Goal: Information Seeking & Learning: Learn about a topic

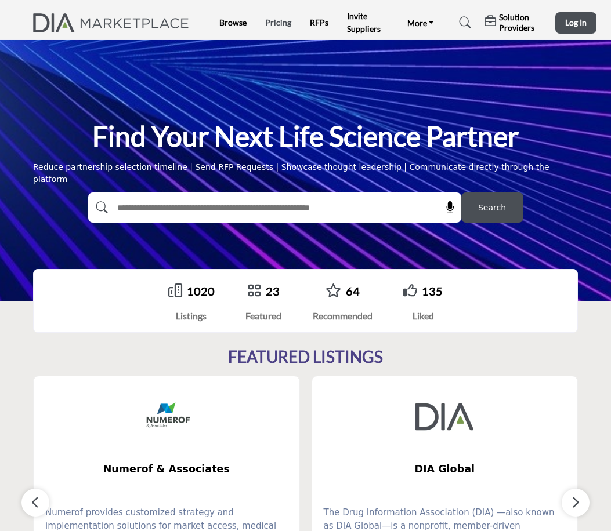
click at [281, 25] on link "Pricing" at bounding box center [278, 22] width 26 height 10
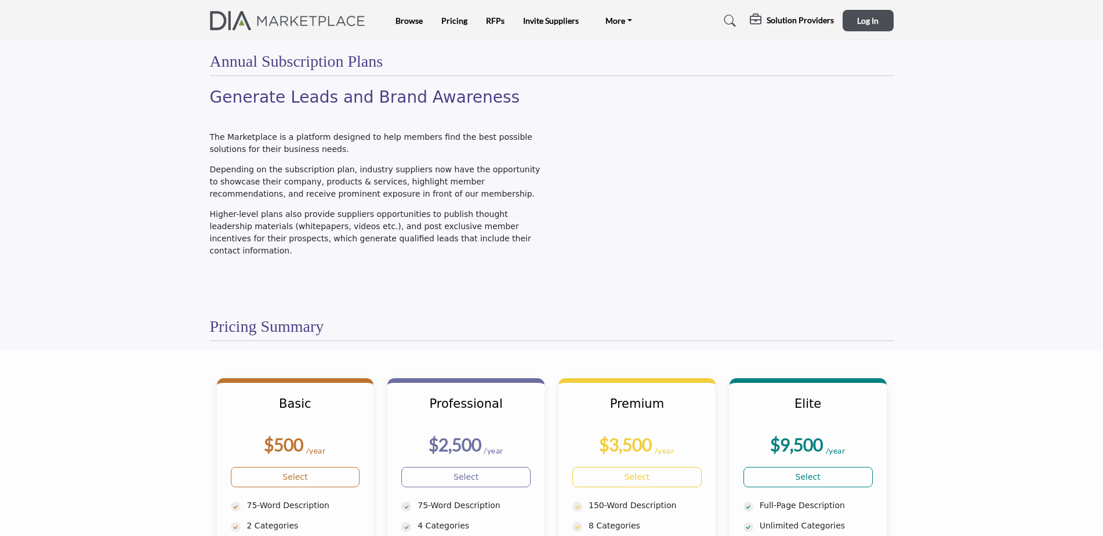
click at [322, 24] on img at bounding box center [291, 20] width 162 height 19
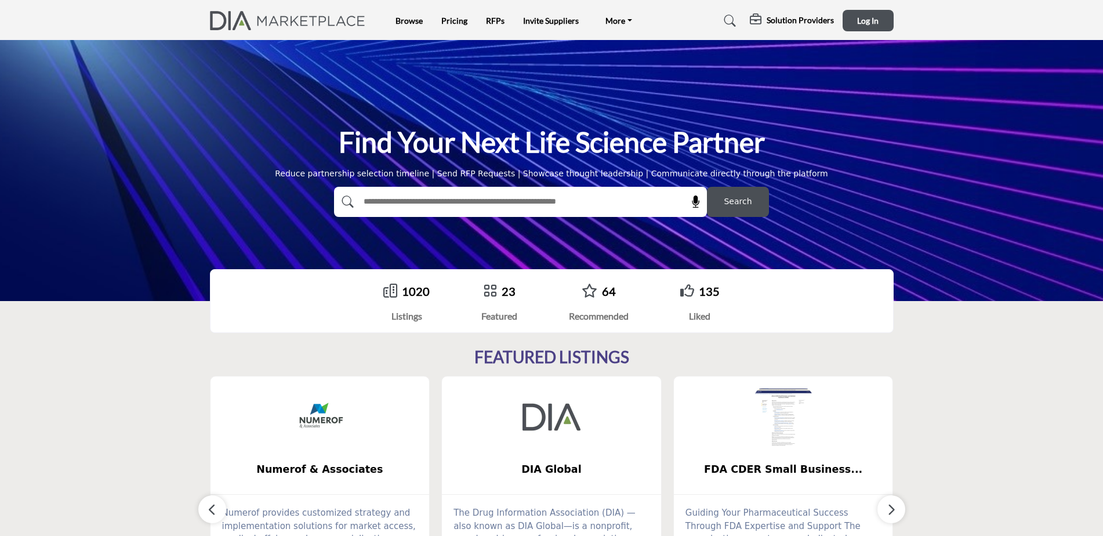
click at [708, 292] on link "135" at bounding box center [709, 291] width 21 height 14
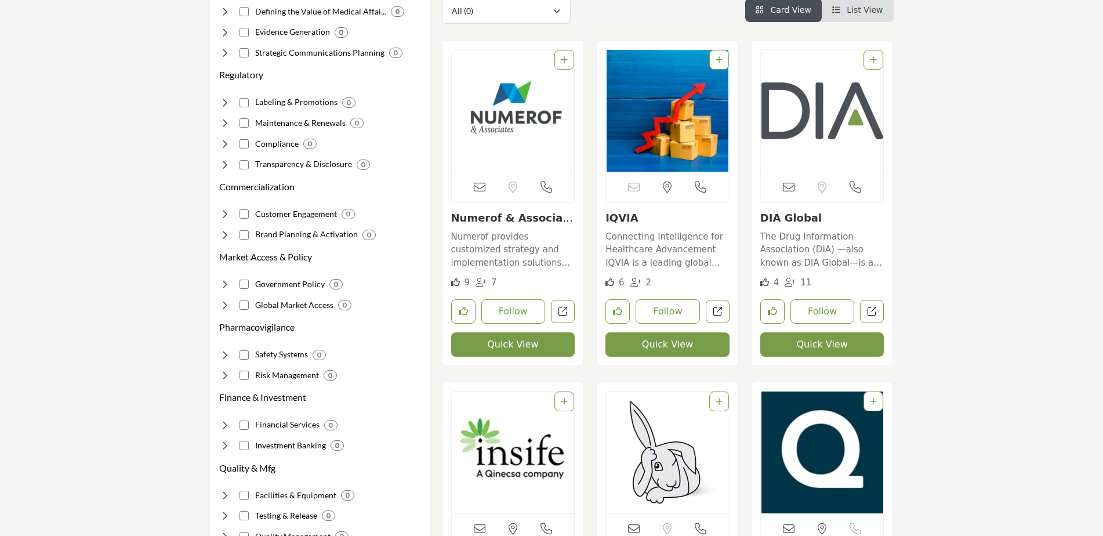
scroll to position [290, 0]
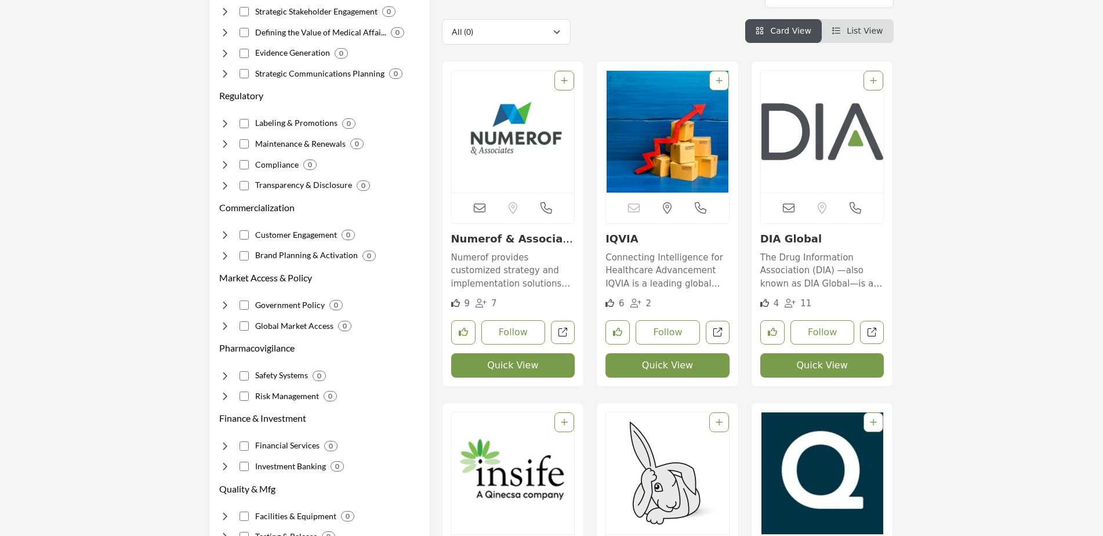
scroll to position [232, 0]
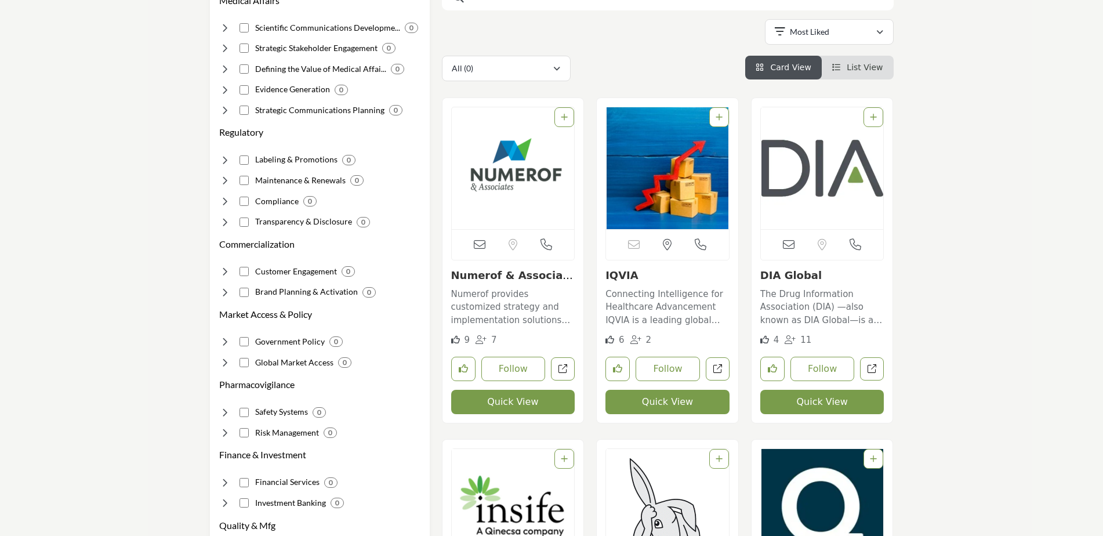
click at [661, 204] on img "Open Listing in new tab" at bounding box center [667, 168] width 123 height 122
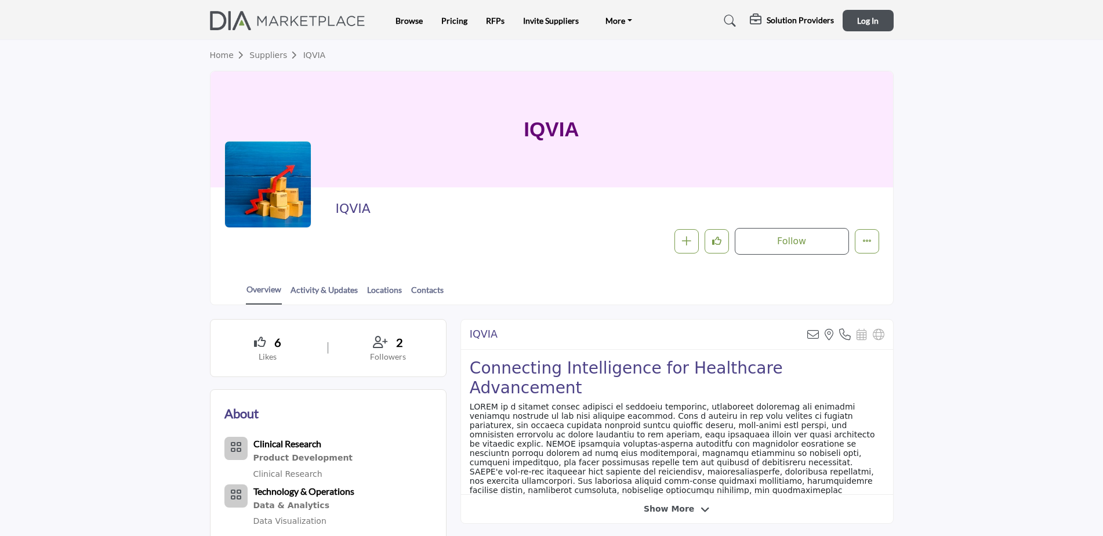
click at [0, 0] on div at bounding box center [0, 0] width 0 height 0
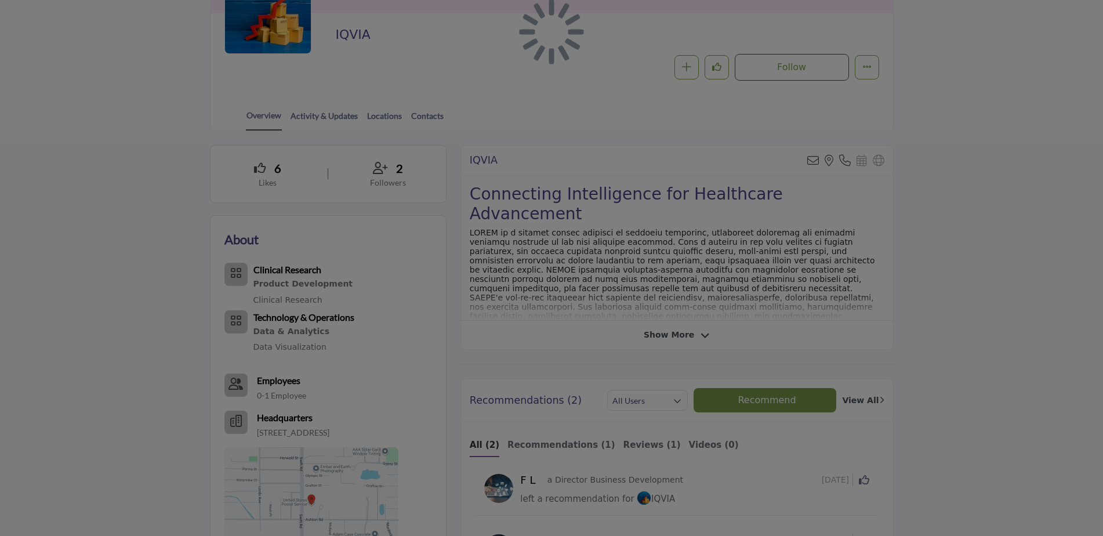
click at [701, 336] on div at bounding box center [551, 268] width 1103 height 536
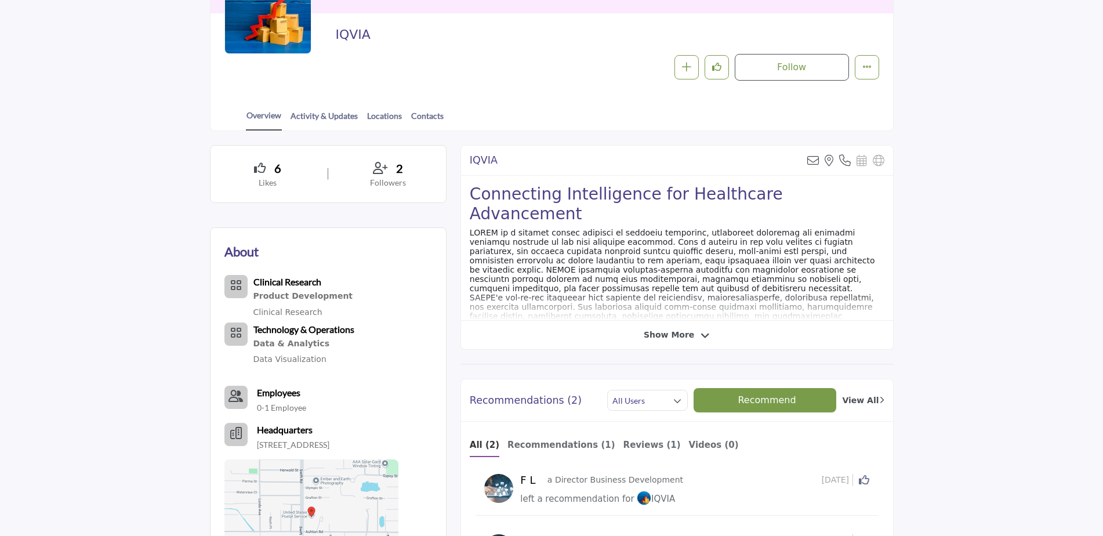
scroll to position [174, 0]
click at [701, 336] on icon at bounding box center [705, 336] width 9 height 10
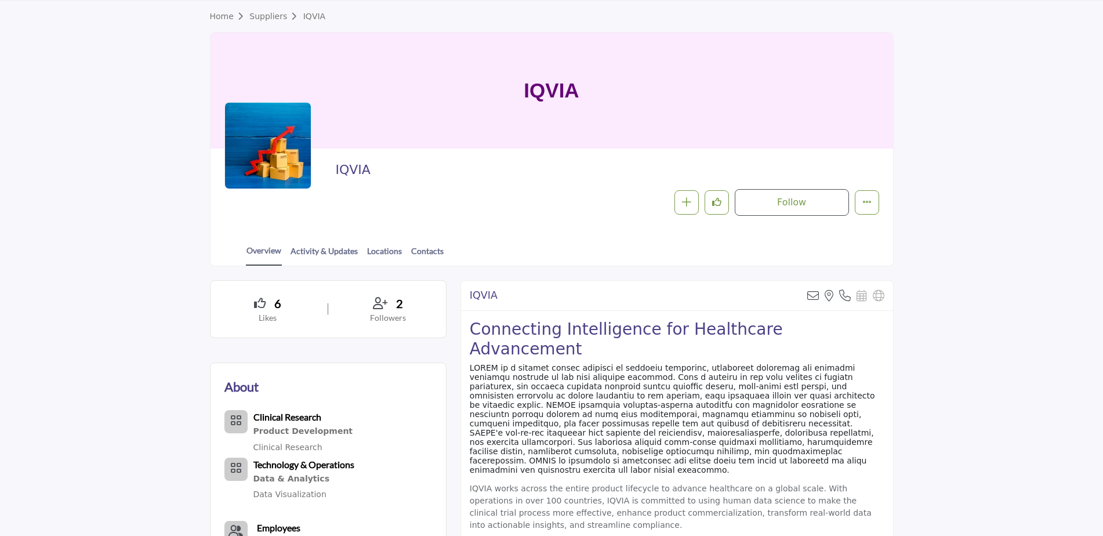
scroll to position [0, 0]
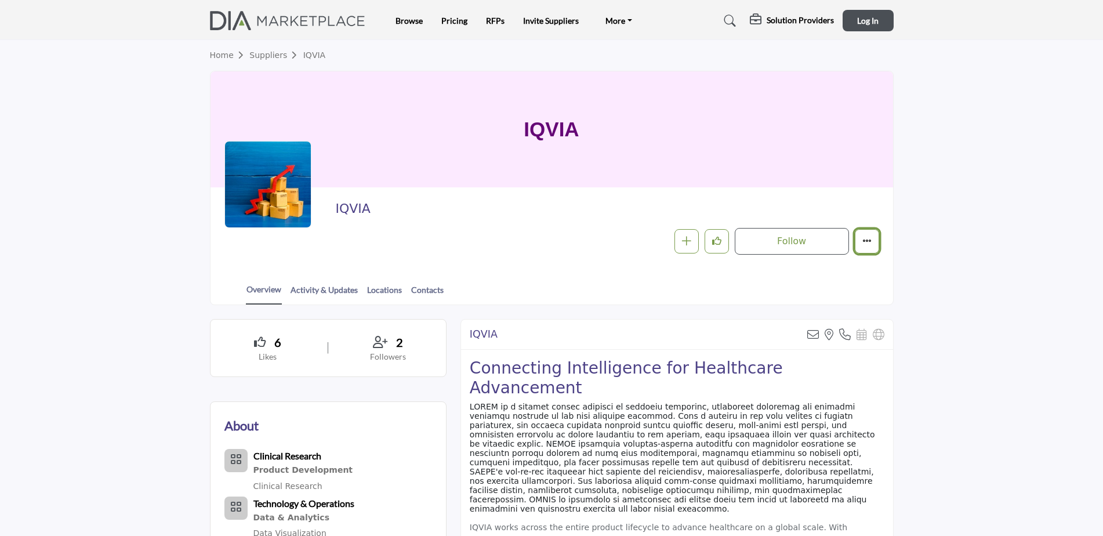
click at [868, 242] on icon "More details" at bounding box center [867, 240] width 9 height 9
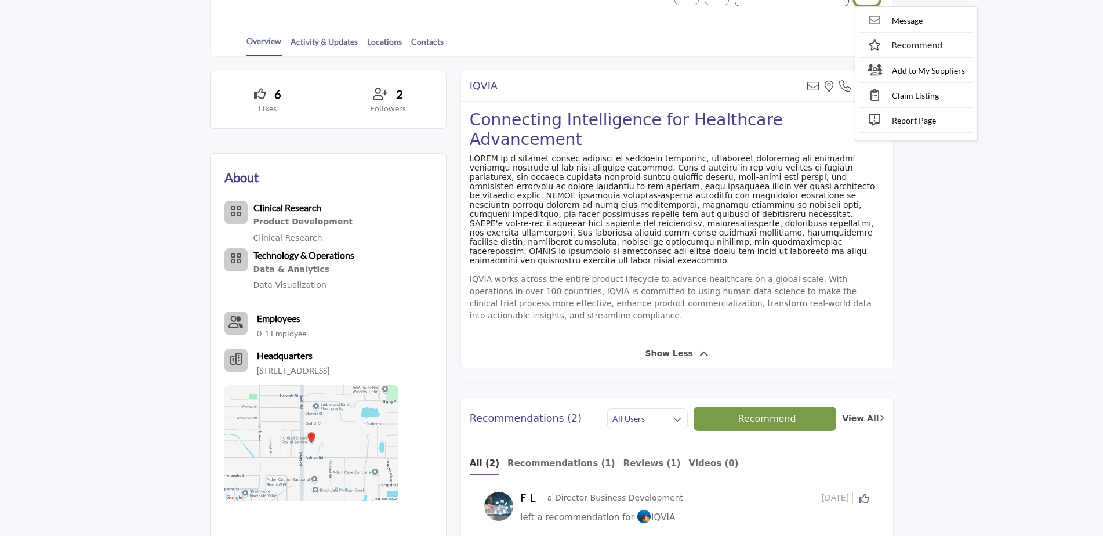
scroll to position [290, 0]
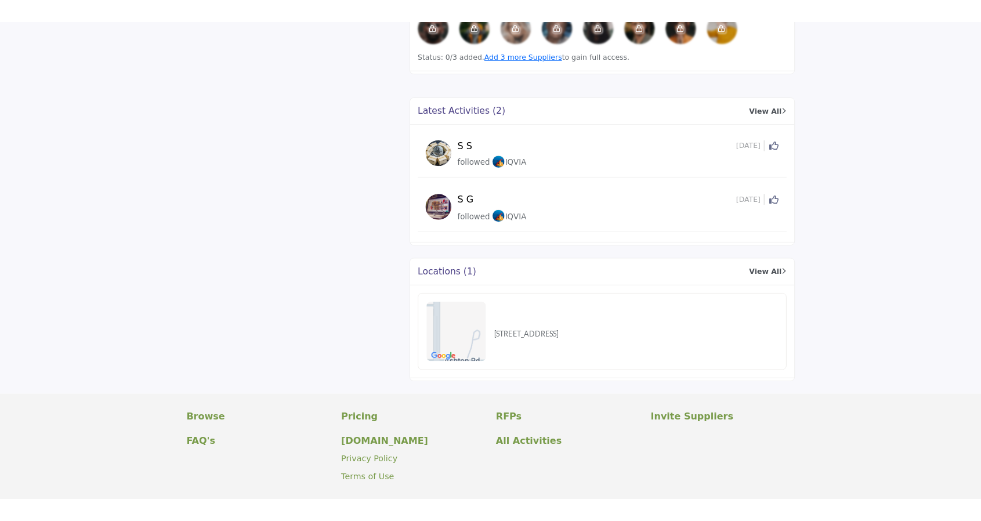
scroll to position [1076, 0]
